Goal: Transaction & Acquisition: Subscribe to service/newsletter

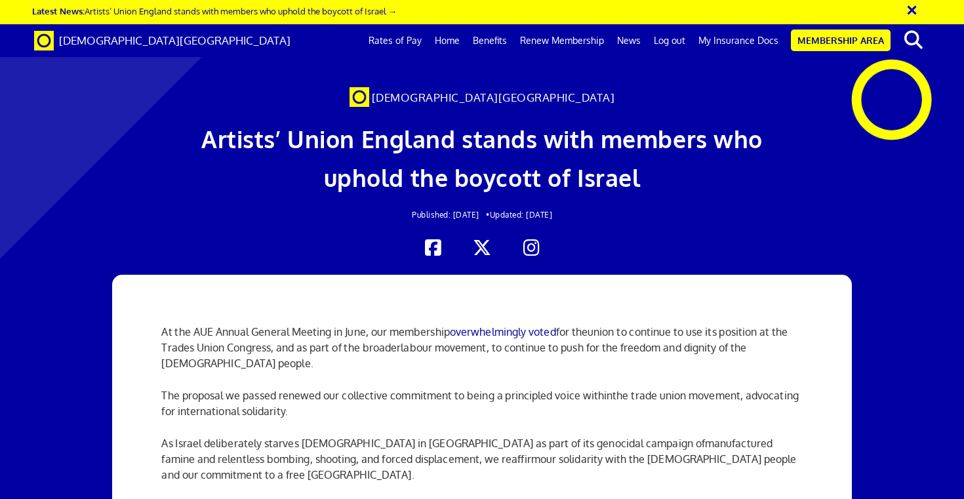
scroll to position [0, 9]
click at [497, 40] on link "Benefits" at bounding box center [489, 40] width 47 height 33
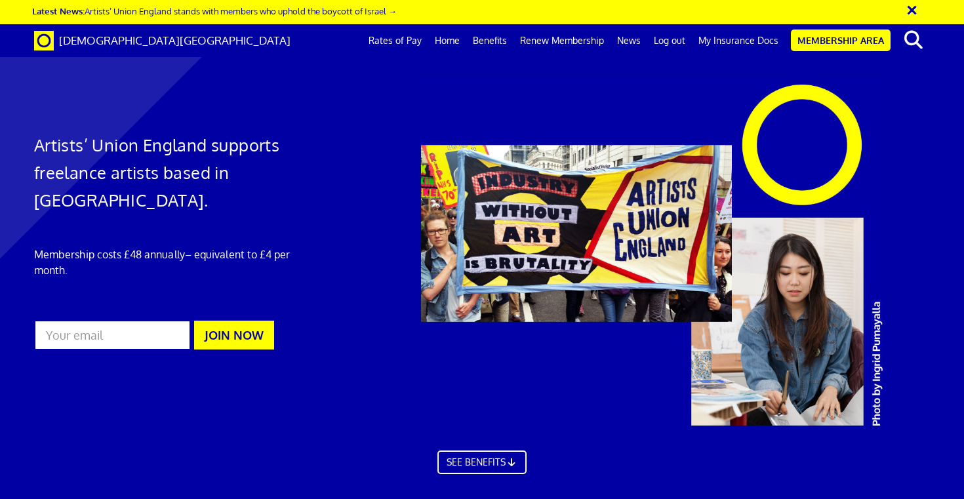
scroll to position [0, 9]
click at [821, 41] on link "Membership Area" at bounding box center [841, 41] width 100 height 22
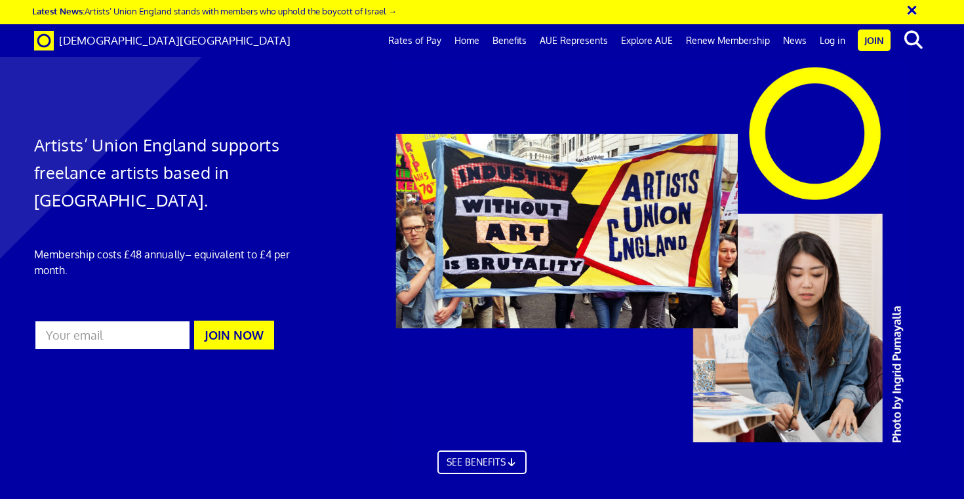
scroll to position [0, 9]
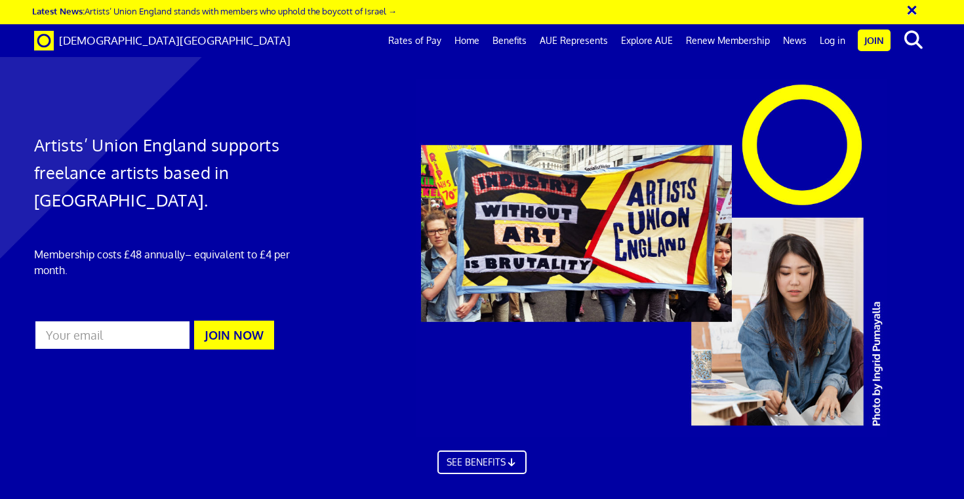
click at [876, 49] on link "Join" at bounding box center [874, 41] width 33 height 22
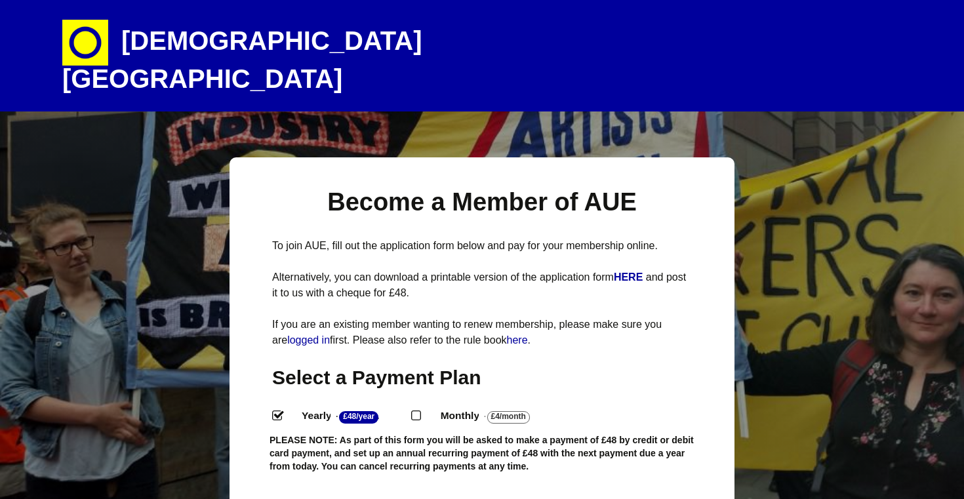
select select
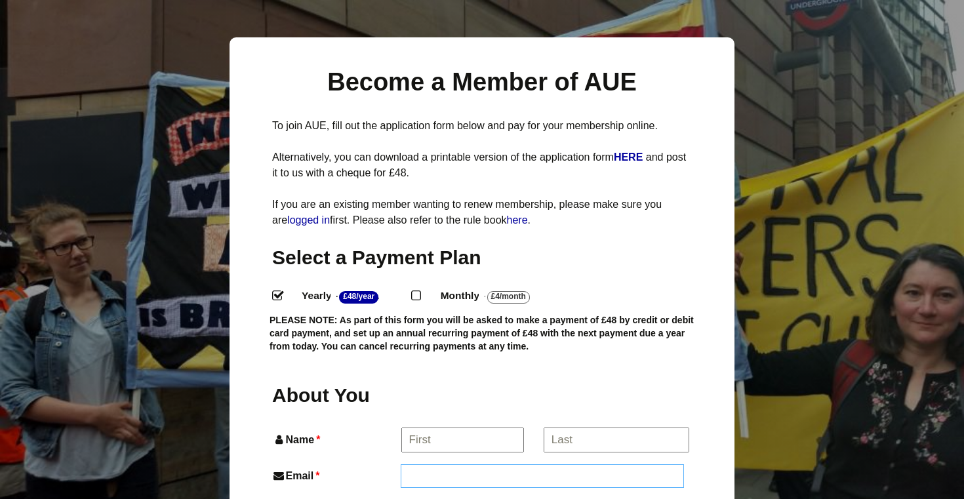
scroll to position [121, 0]
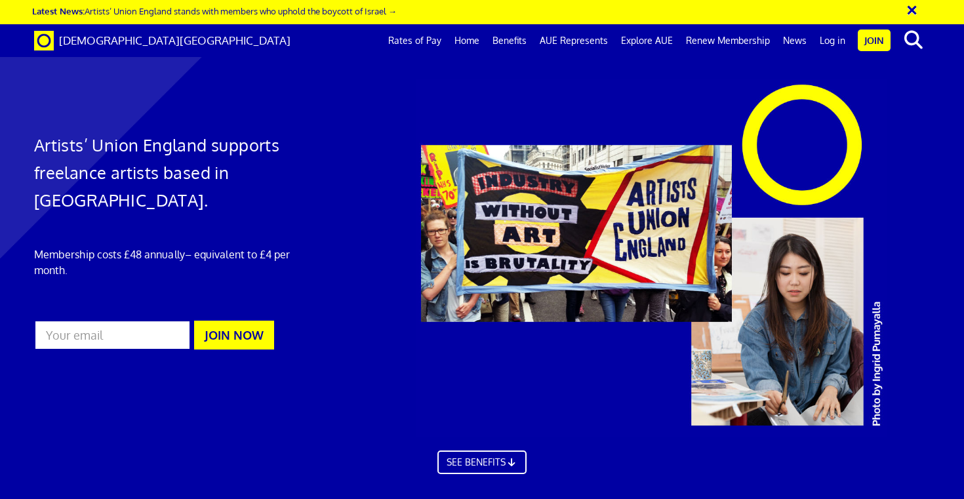
scroll to position [0, 9]
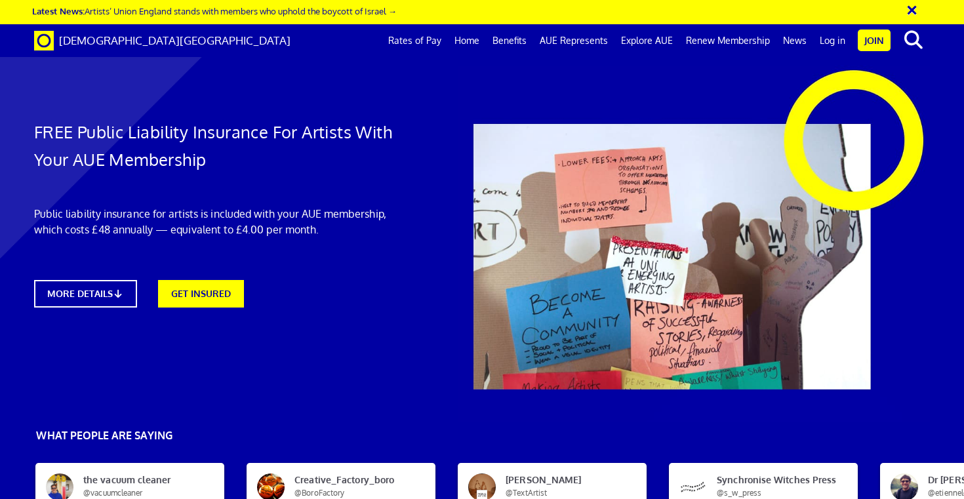
scroll to position [0, 9]
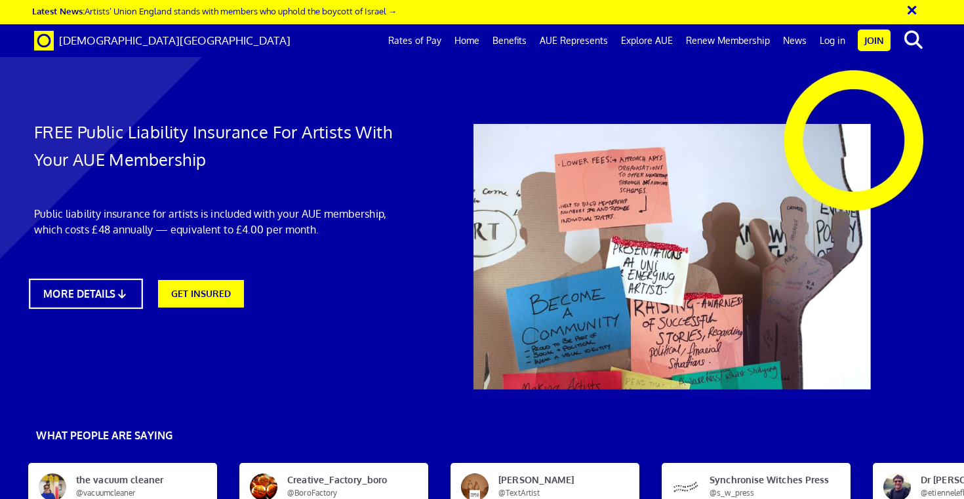
click at [87, 301] on link "MORE DETAILS" at bounding box center [85, 294] width 113 height 30
drag, startPoint x: 621, startPoint y: 142, endPoint x: 701, endPoint y: 126, distance: 81.6
copy p "automatically get £5m Public & Products Liability insurance."
